Goal: Task Accomplishment & Management: Manage account settings

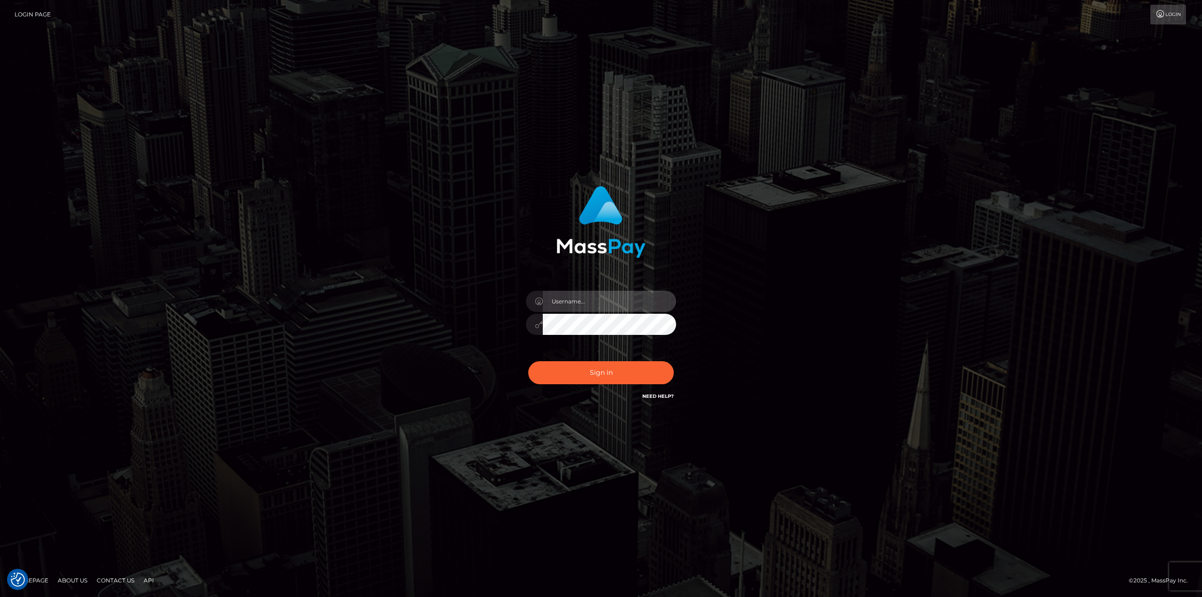
click at [570, 300] on input "text" at bounding box center [609, 301] width 133 height 21
type input "Ahmed"
click at [528, 361] on button "Sign in" at bounding box center [601, 372] width 146 height 23
drag, startPoint x: 594, startPoint y: 302, endPoint x: 594, endPoint y: 312, distance: 9.9
click at [594, 301] on input "text" at bounding box center [609, 301] width 133 height 21
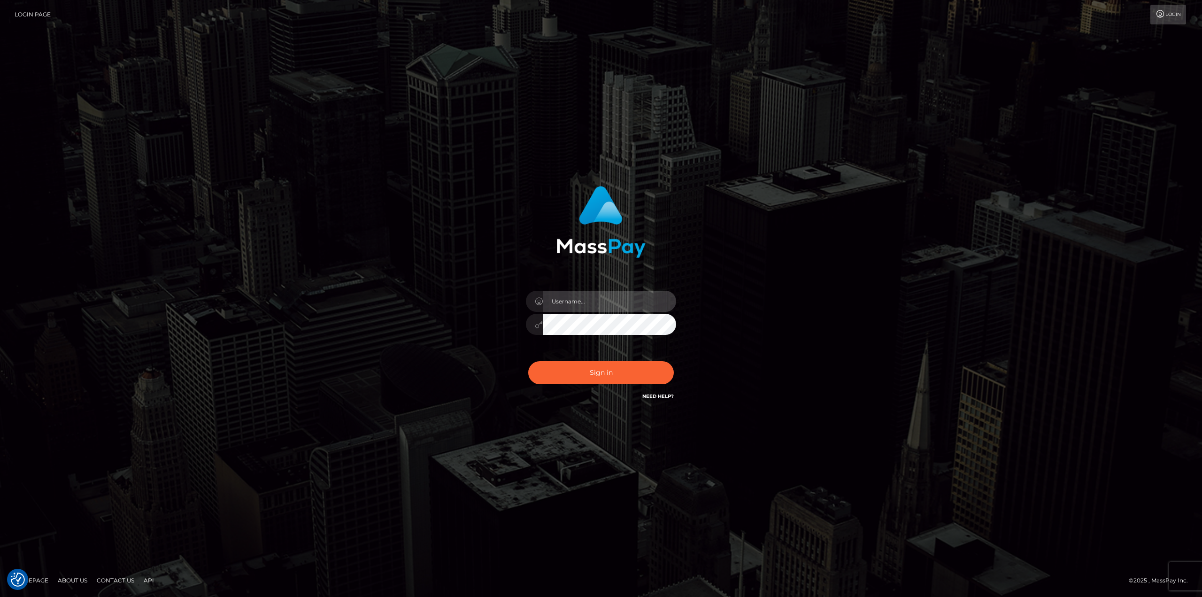
type input "[PERSON_NAME]"
click at [610, 375] on button "Sign in" at bounding box center [601, 372] width 146 height 23
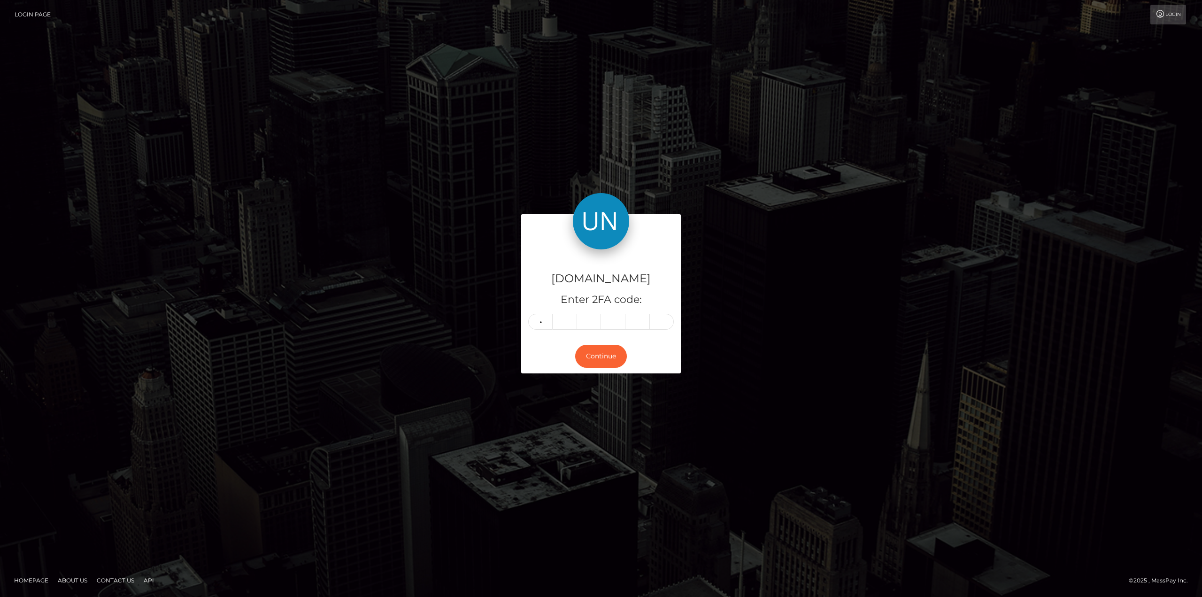
type input "3"
type input "8"
type input "1"
type input "4"
type input "3"
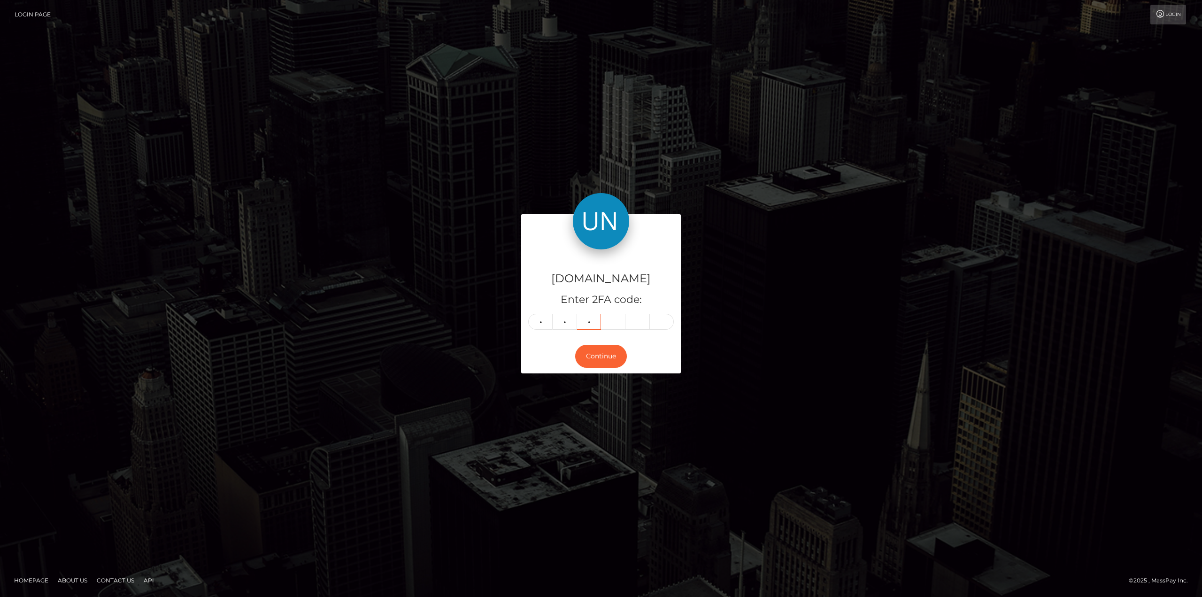
type input "9"
type input "0"
type input "8"
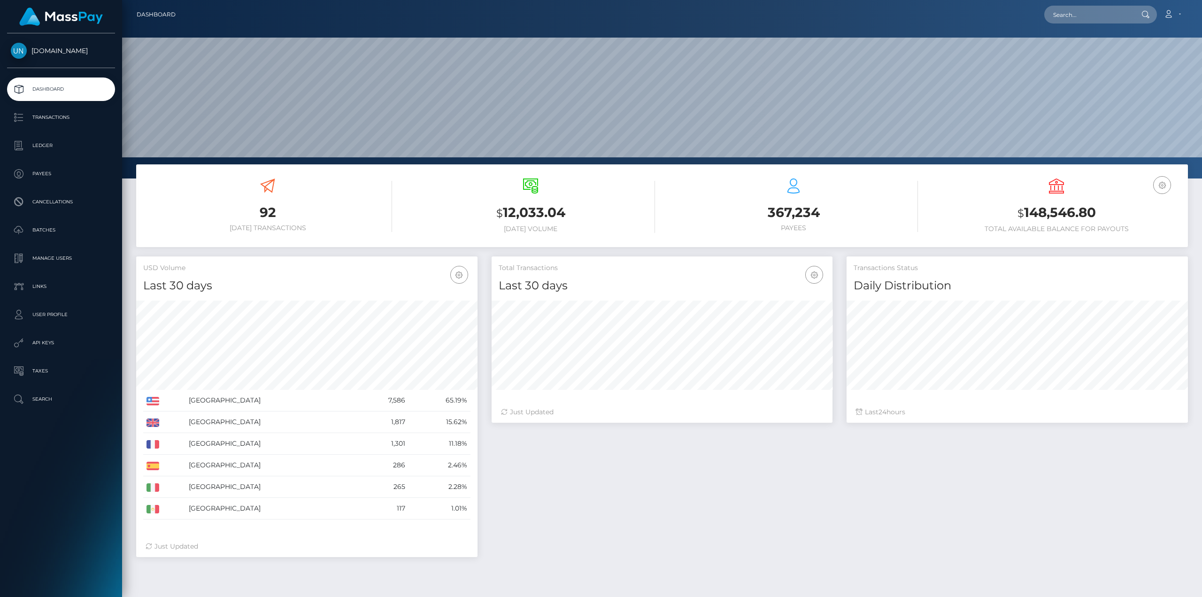
scroll to position [167, 341]
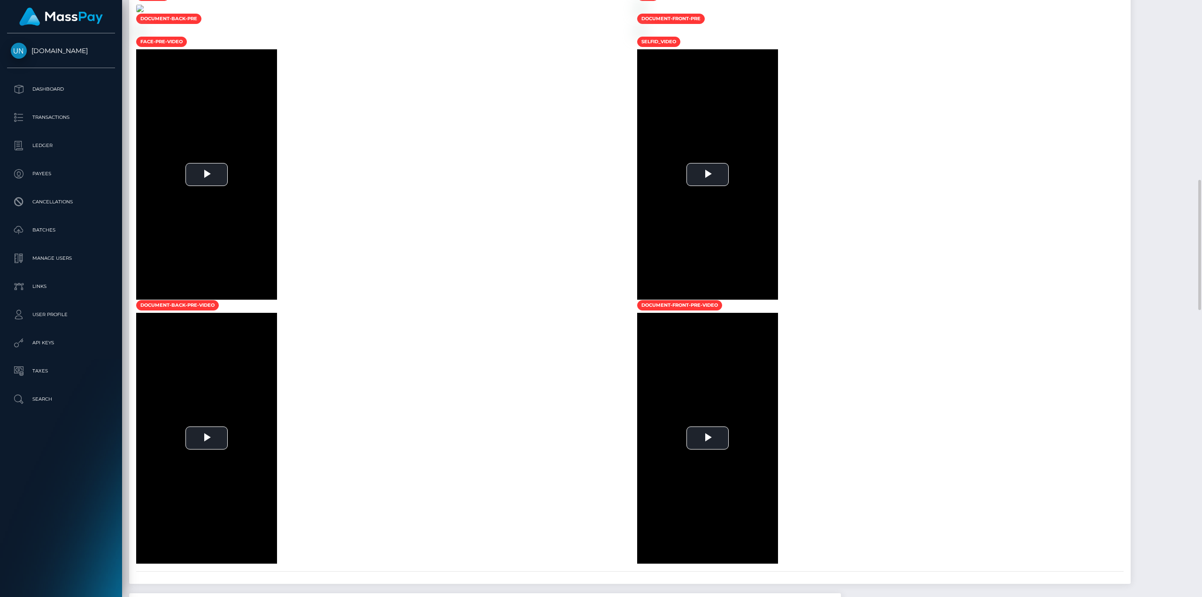
scroll to position [610, 0]
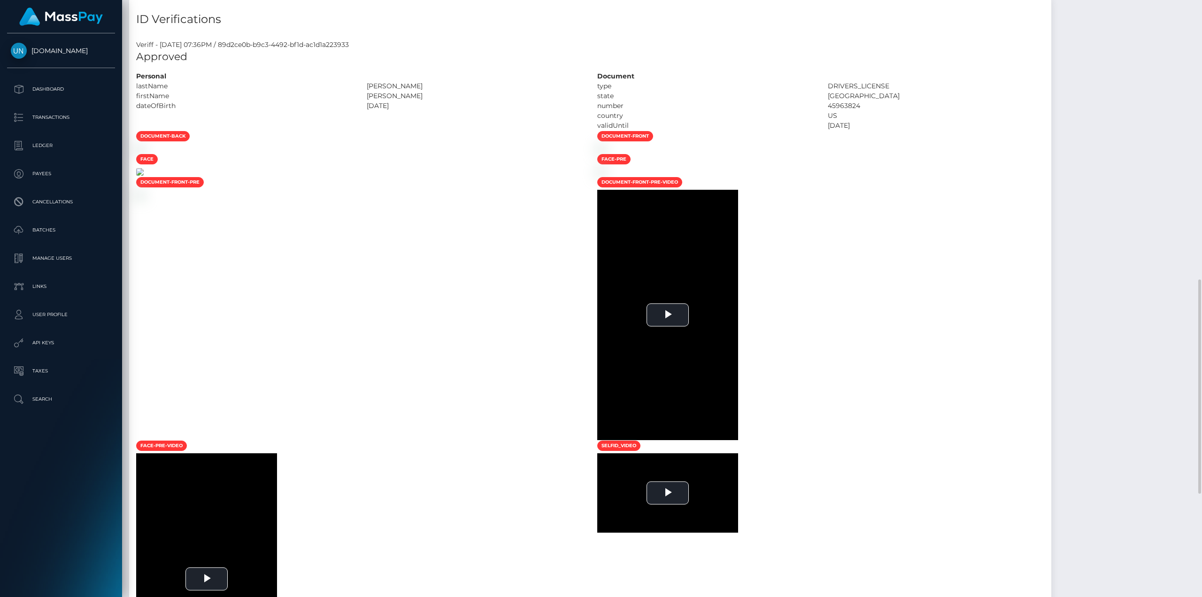
scroll to position [517, 0]
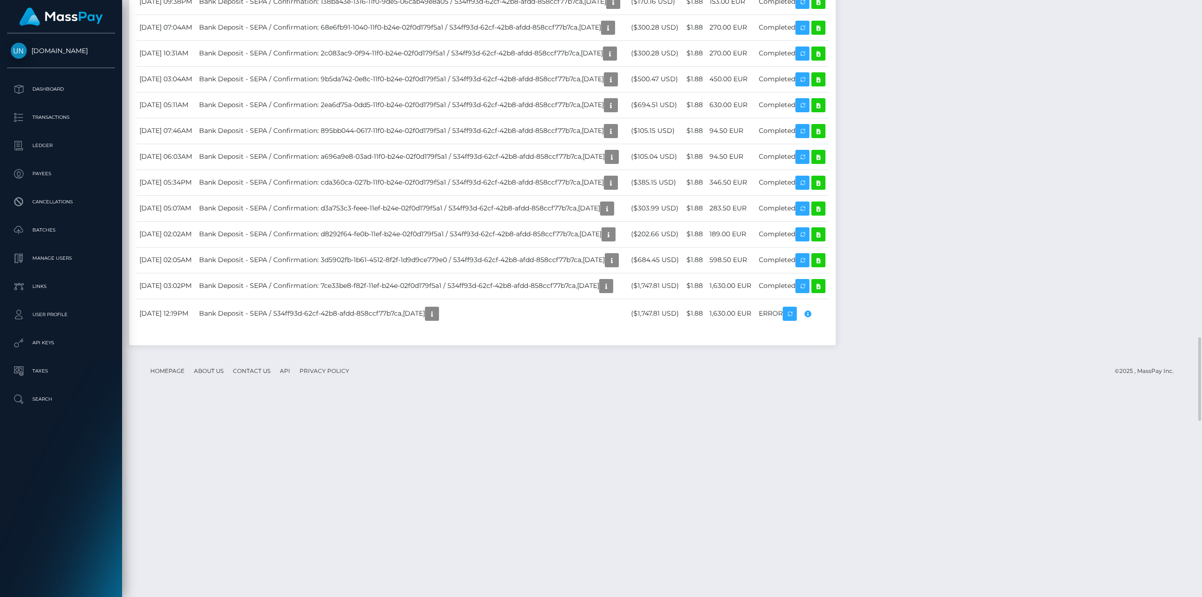
scroll to position [2536, 0]
